Goal: Information Seeking & Learning: Learn about a topic

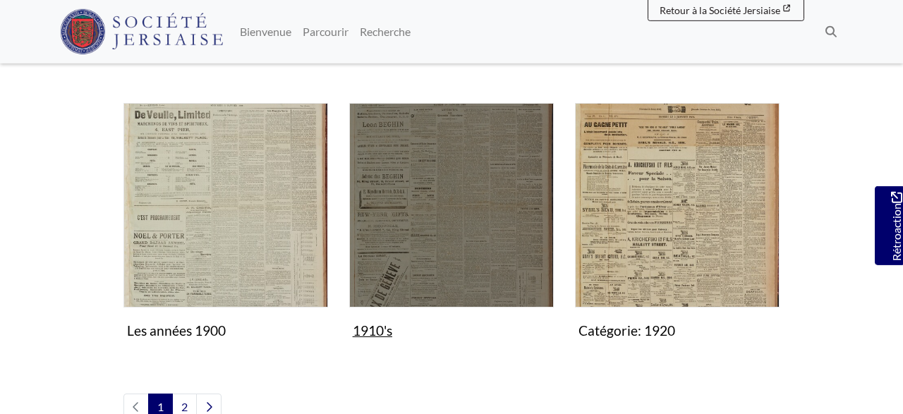
scroll to position [1248, 0]
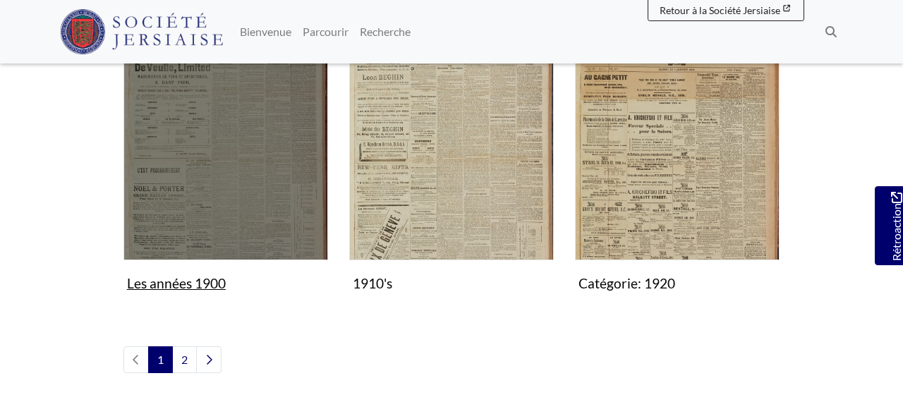
click at [262, 164] on img "Sous-collecte" at bounding box center [225, 158] width 205 height 205
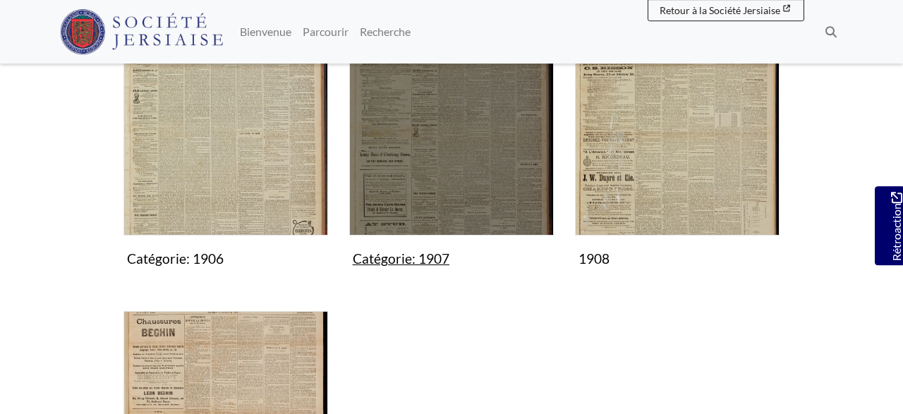
scroll to position [881, 0]
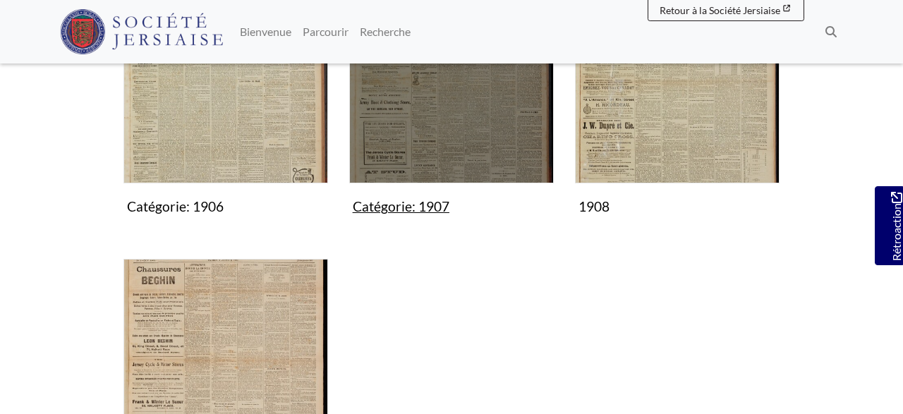
click at [421, 147] on img "Sous-collecte" at bounding box center [451, 81] width 205 height 205
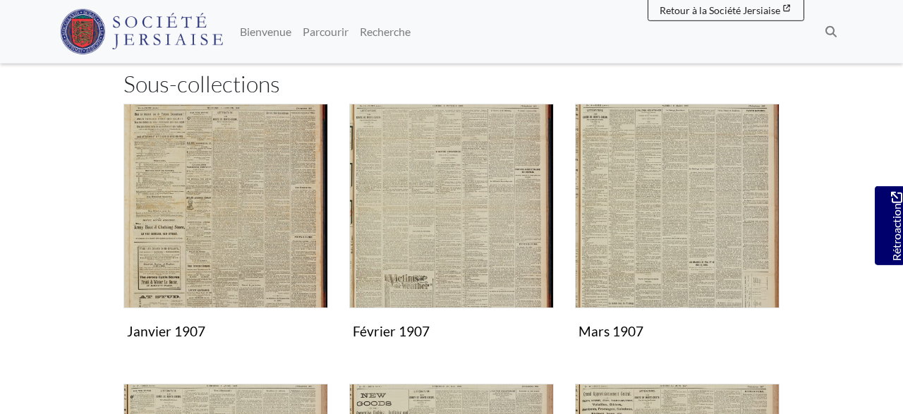
scroll to position [220, 0]
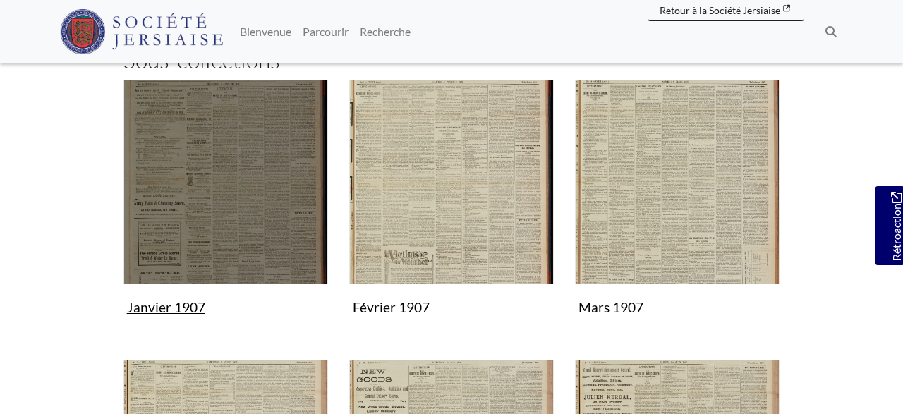
click at [259, 190] on img "Sous-collecte" at bounding box center [225, 182] width 205 height 205
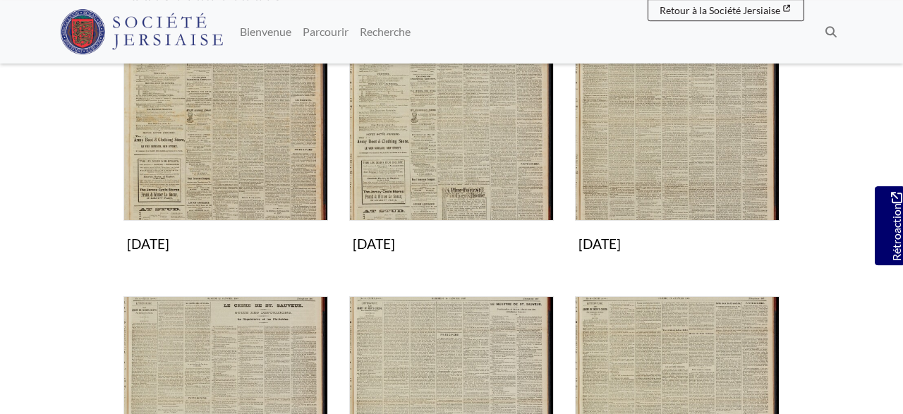
scroll to position [294, 0]
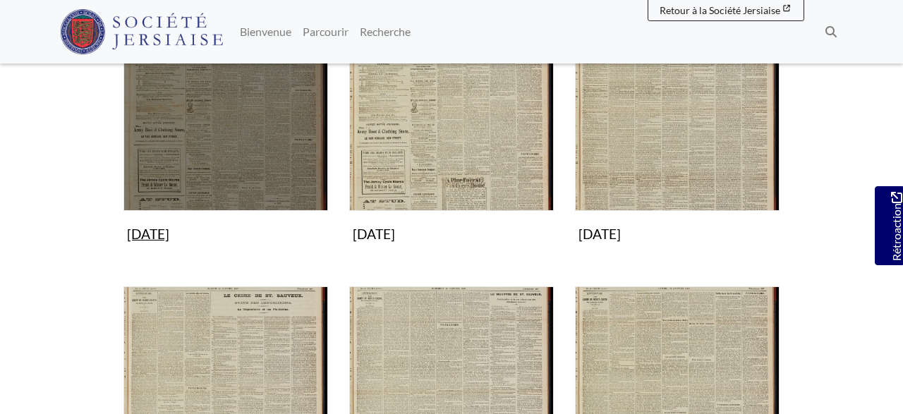
click at [267, 138] on img "Sous-collecte" at bounding box center [225, 108] width 205 height 205
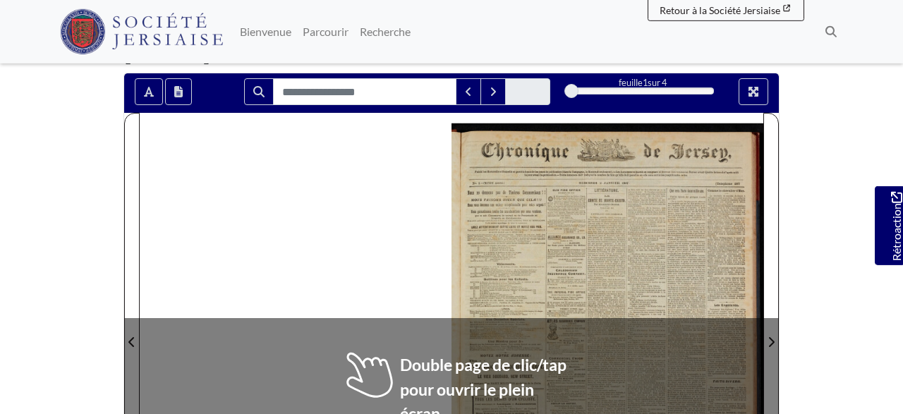
scroll to position [147, 0]
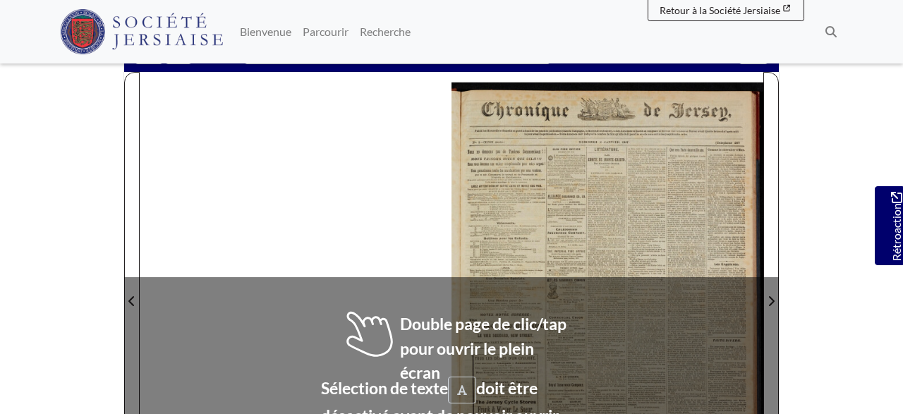
click at [378, 203] on div at bounding box center [452, 293] width 625 height 442
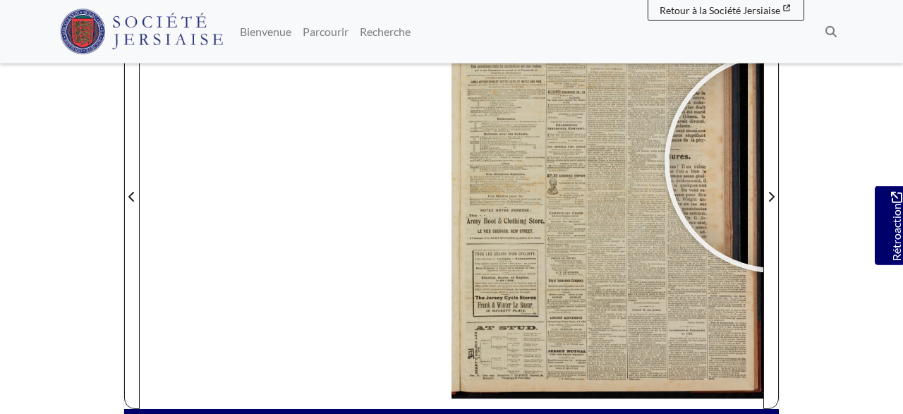
scroll to position [253, 0]
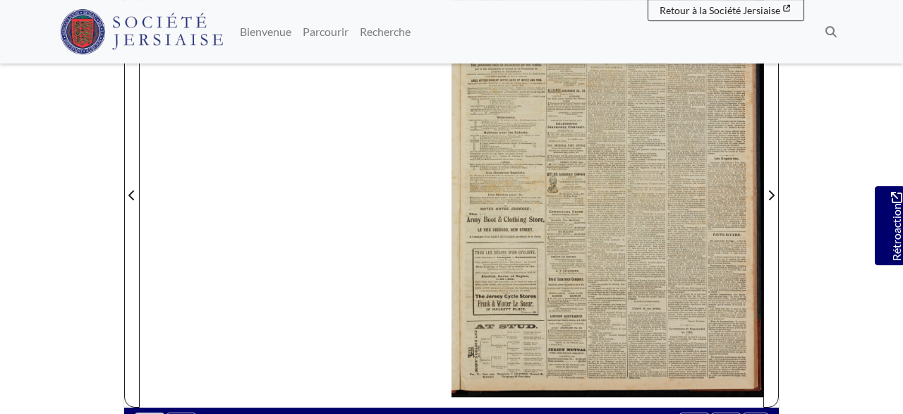
click at [363, 224] on div at bounding box center [452, 187] width 625 height 442
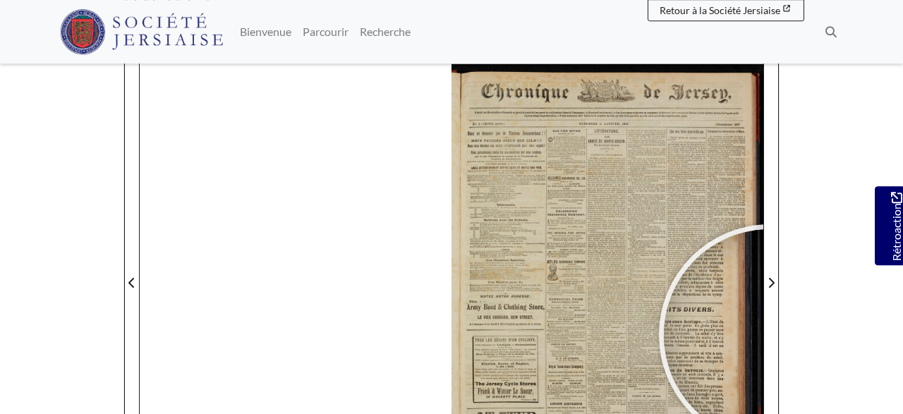
scroll to position [164, 0]
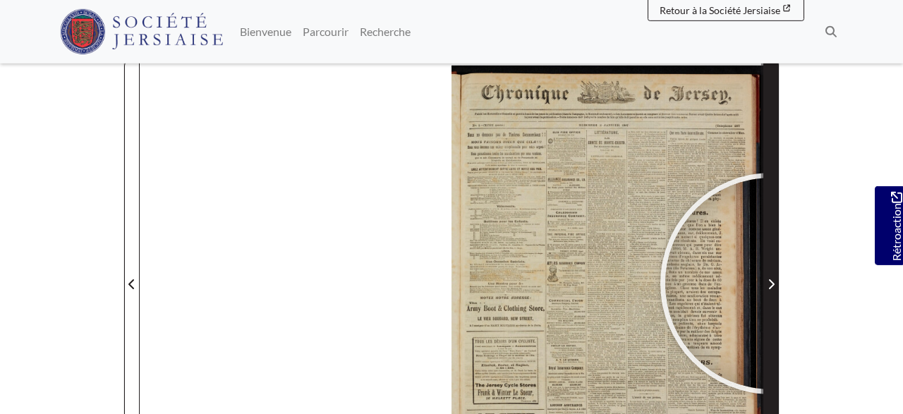
click at [771, 283] on icon "Page Suivante" at bounding box center [771, 284] width 7 height 11
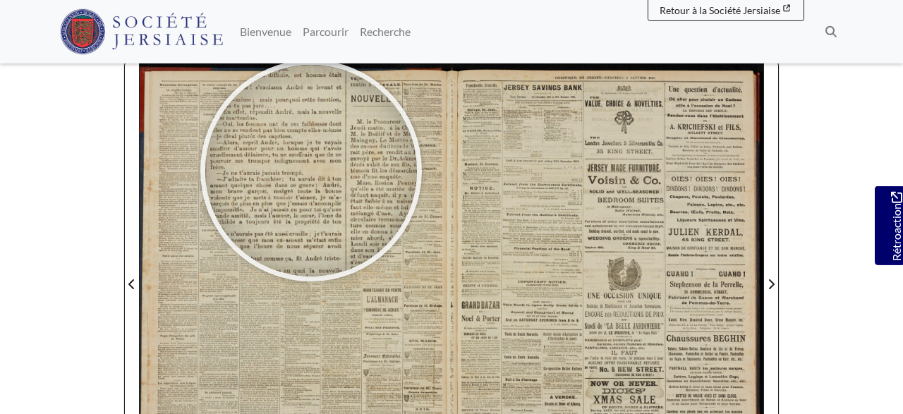
click at [311, 170] on div at bounding box center [311, 171] width 212 height 212
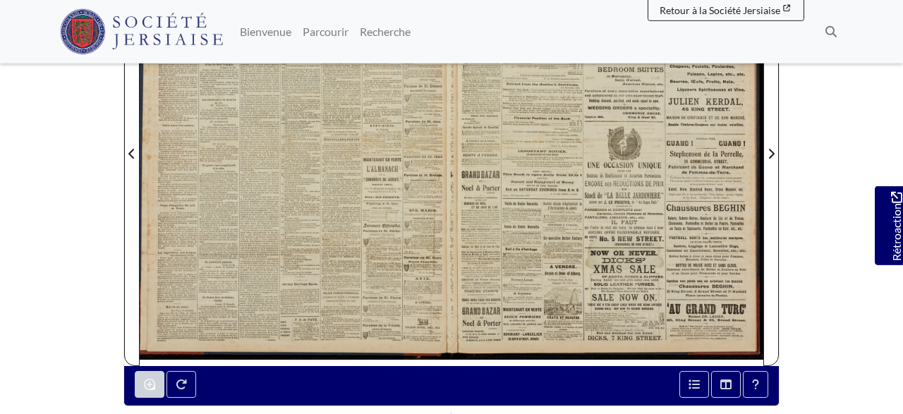
scroll to position [296, 0]
